Goal: Transaction & Acquisition: Purchase product/service

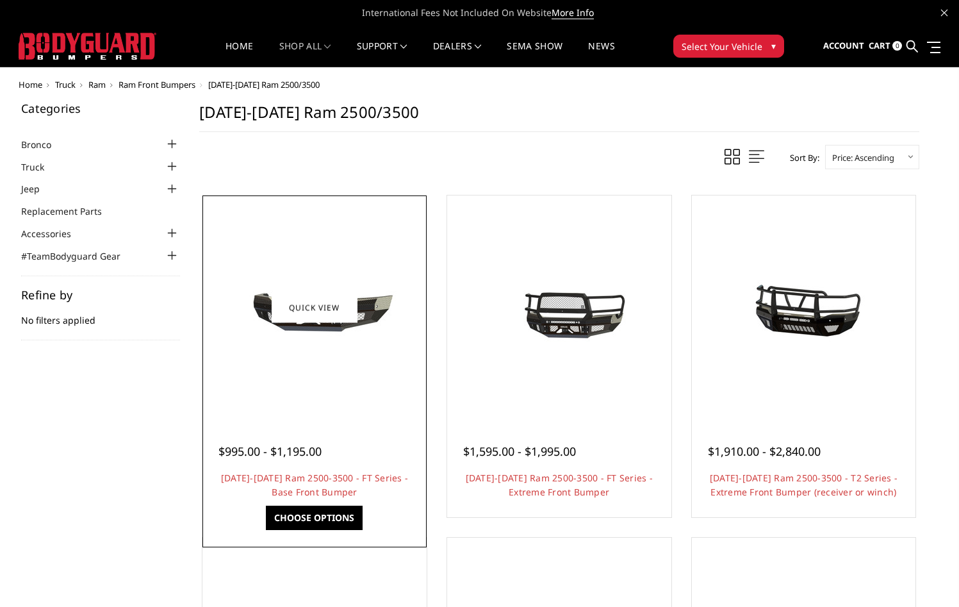
click at [298, 484] on h4 "[DATE]-[DATE] Ram 2500-3500 - FT Series - Base Front Bumper" at bounding box center [314, 485] width 192 height 28
click at [284, 384] on div at bounding box center [315, 308] width 218 height 218
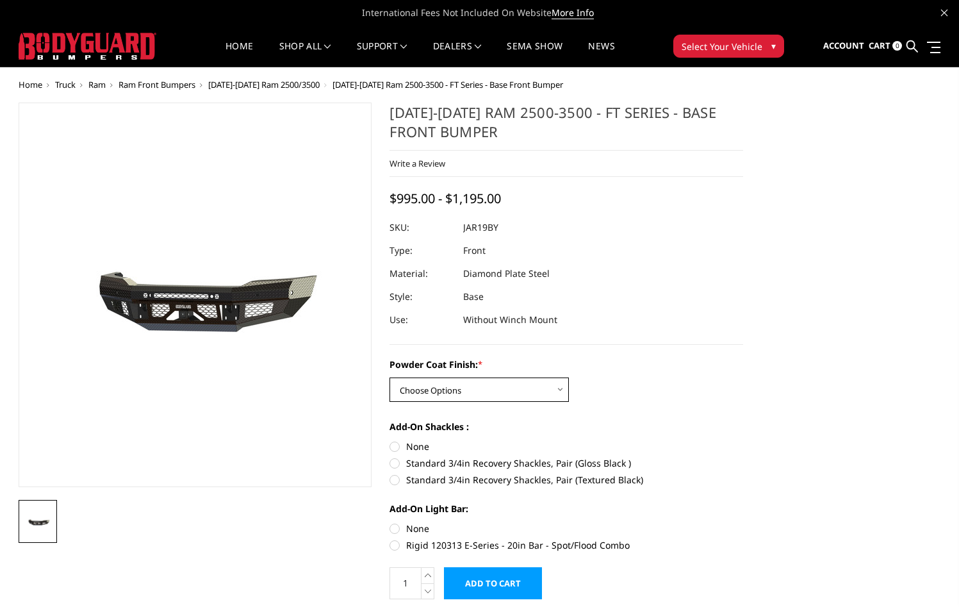
click at [452, 387] on select "Choose Options Bare Metal Gloss Black Powder Coat Textured Black Powder Coat" at bounding box center [479, 389] width 179 height 24
